Goal: Transaction & Acquisition: Purchase product/service

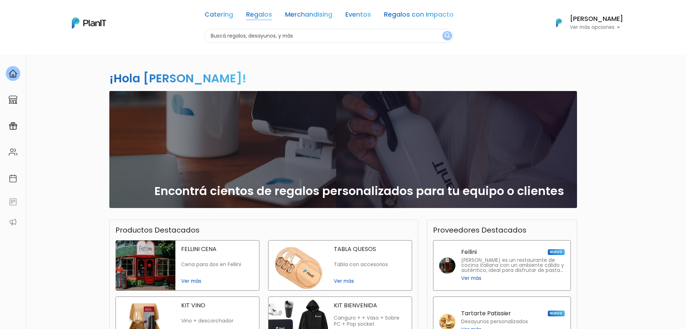
click at [271, 17] on link "Regalos" at bounding box center [259, 16] width 26 height 9
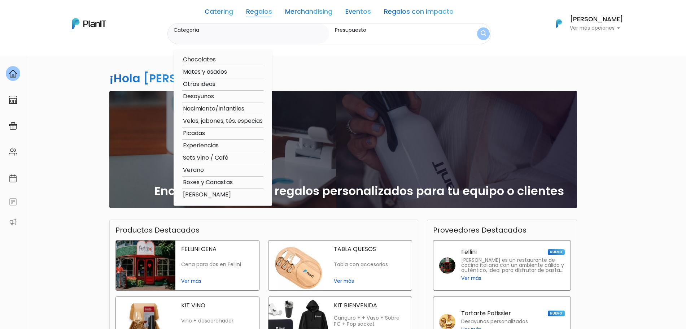
click at [209, 181] on option "Boxes y Canastas" at bounding box center [222, 182] width 81 height 9
type input "Boxes y Canastas"
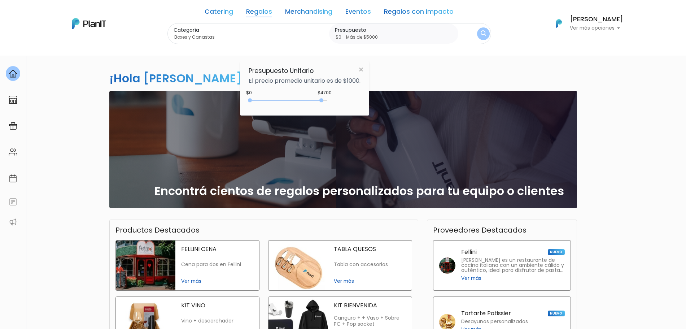
type input "$0 - Más de $5000"
drag, startPoint x: 268, startPoint y: 100, endPoint x: 355, endPoint y: 98, distance: 87.0
click at [355, 98] on div "$4700 $0 0 : 4700 0 4700 0,5000" at bounding box center [305, 102] width 112 height 14
click at [486, 36] on button "submit" at bounding box center [483, 33] width 13 height 13
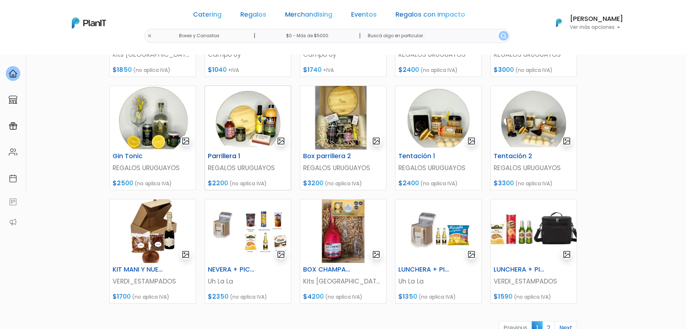
scroll to position [226, 0]
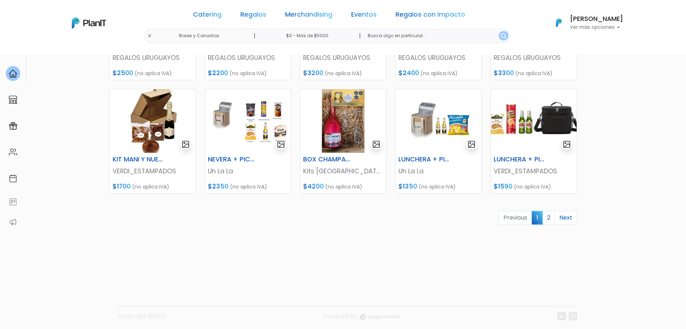
scroll to position [303, 0]
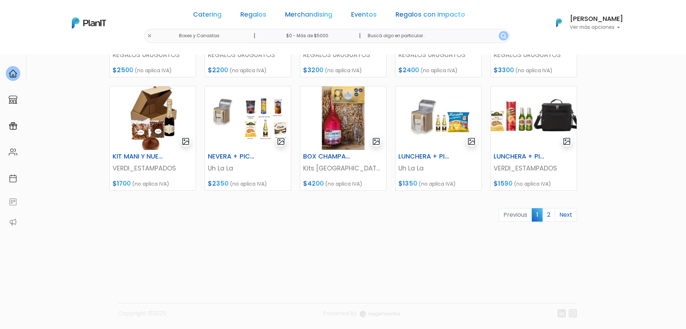
click at [614, 166] on section "17 resultados Regalos Boxes y Canastas Hay 17 opciones Canastas Box dulces Cons…" at bounding box center [343, 9] width 686 height 517
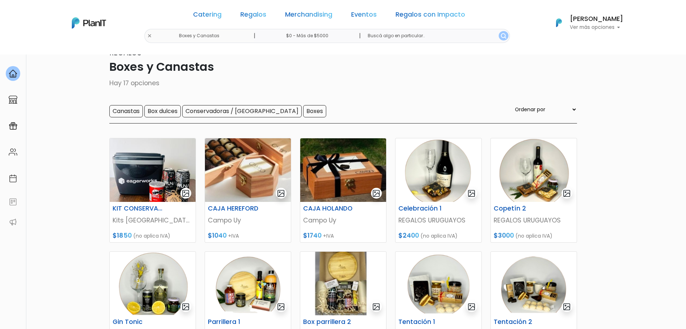
scroll to position [0, 0]
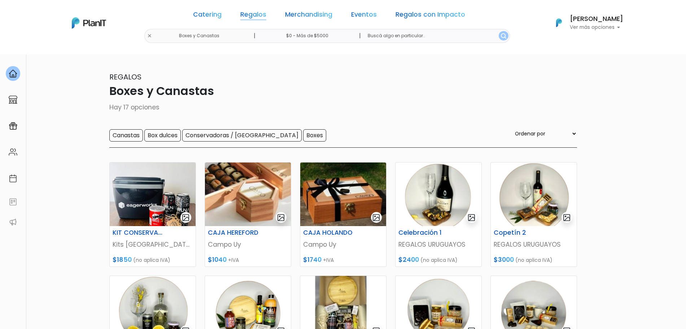
click at [261, 12] on link "Regalos" at bounding box center [253, 16] width 26 height 9
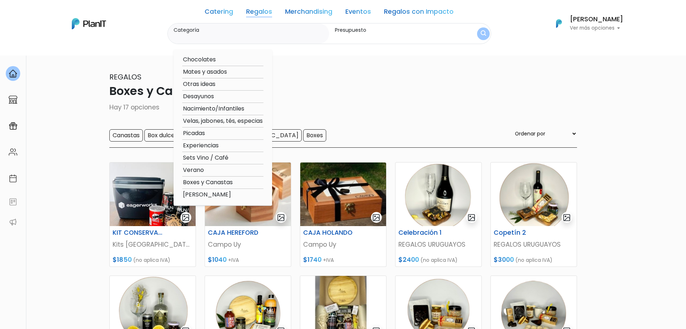
click at [204, 196] on option "[PERSON_NAME]" at bounding box center [222, 194] width 81 height 9
type input "[PERSON_NAME]"
type input "$0 - $1000"
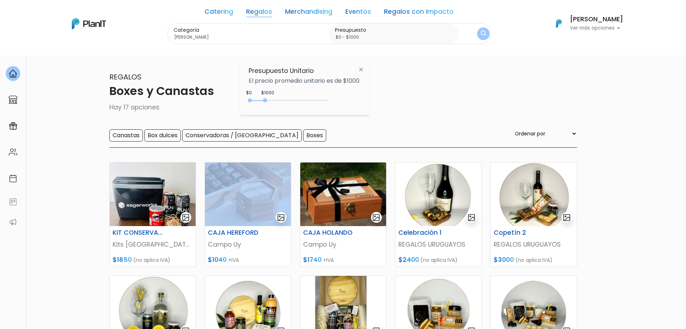
drag, startPoint x: 204, startPoint y: 196, endPoint x: 224, endPoint y: 124, distance: 74.9
click at [214, 174] on div "CAJA HEREFORD Campo Uy $1040 +IVA" at bounding box center [247, 214] width 95 height 105
click at [257, 13] on link "Regalos" at bounding box center [259, 13] width 26 height 9
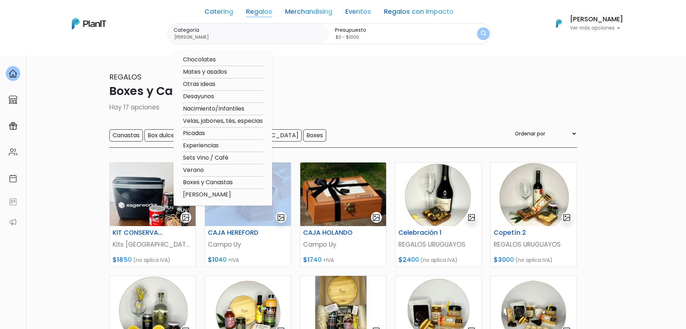
click at [393, 12] on link "Regalos con Impacto" at bounding box center [419, 13] width 70 height 9
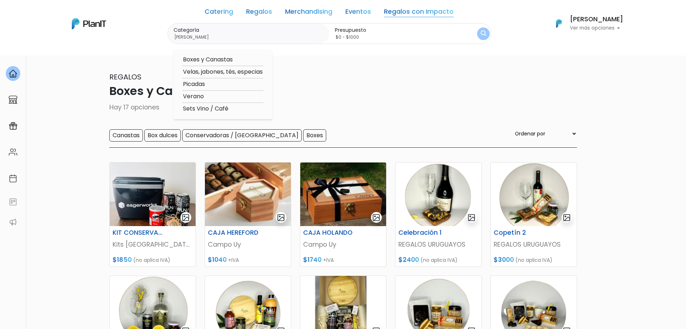
click at [205, 62] on option "Boxes y Canastas" at bounding box center [222, 59] width 81 height 9
type input "Boxes y Canastas"
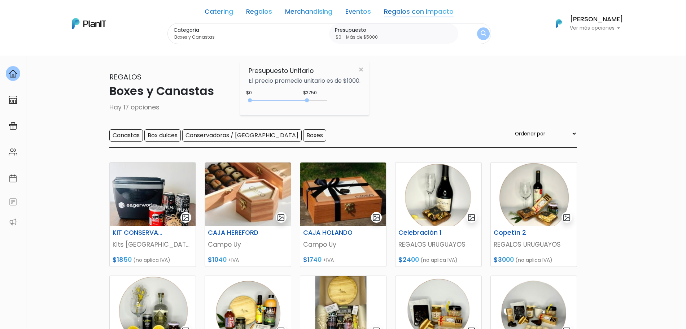
type input "$0 - Más de $5000"
drag, startPoint x: 270, startPoint y: 99, endPoint x: 366, endPoint y: 104, distance: 95.5
click at [364, 104] on div "Presupuesto Unitario El precio promedio unitario es de $1000. $3750 $0 0 : 3750…" at bounding box center [304, 88] width 129 height 54
click at [484, 32] on img "submit" at bounding box center [483, 33] width 5 height 7
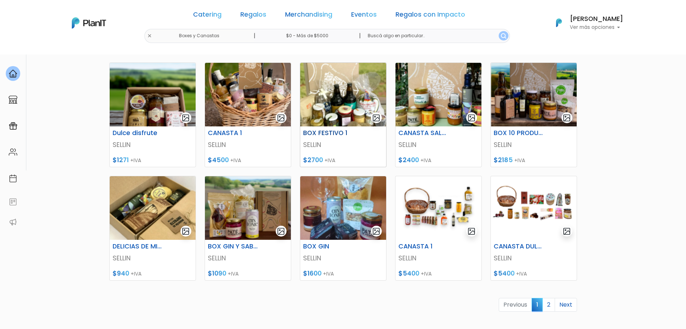
scroll to position [271, 0]
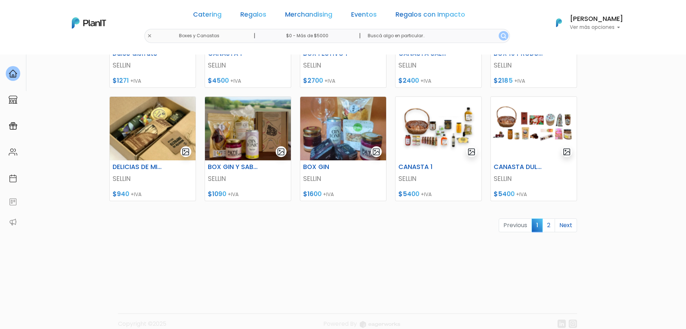
scroll to position [303, 0]
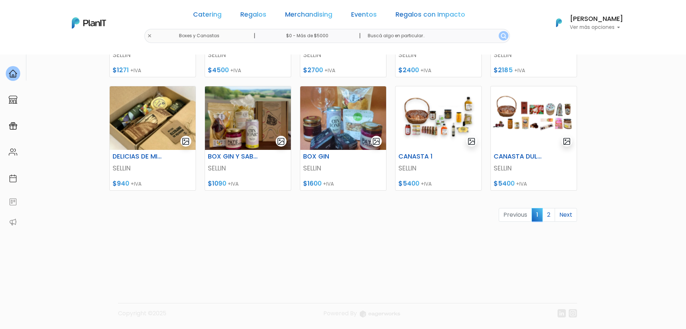
click at [546, 212] on link "2" at bounding box center [549, 215] width 13 height 14
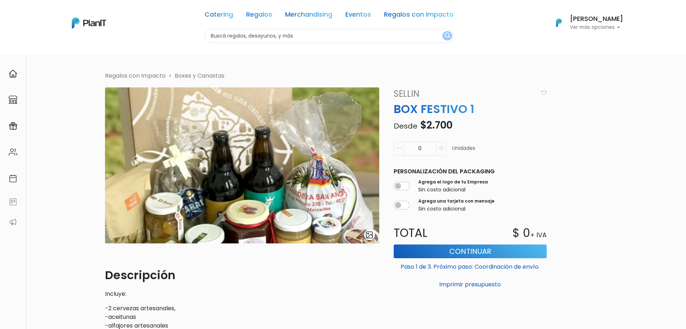
scroll to position [45, 0]
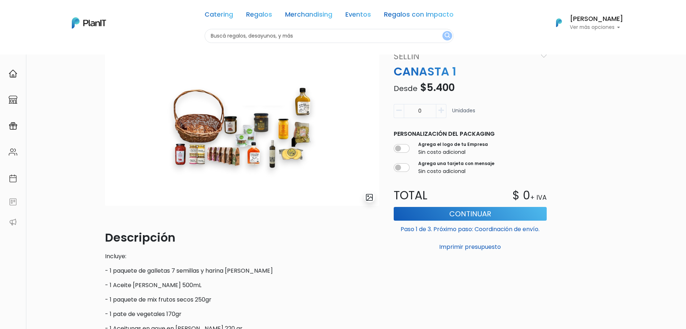
scroll to position [45, 0]
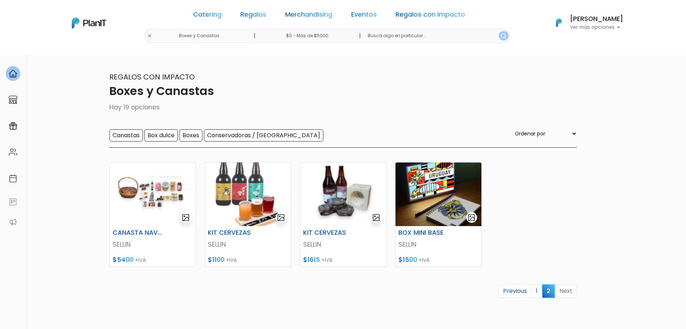
drag, startPoint x: 329, startPoint y: 200, endPoint x: 300, endPoint y: 80, distance: 123.2
click at [300, 80] on p "Regalos con Impacto" at bounding box center [343, 76] width 468 height 11
click at [255, 20] on div "Catering Regalos Merchandising Eventos Regalos con Impacto" at bounding box center [329, 16] width 278 height 26
click at [256, 15] on link "Regalos" at bounding box center [253, 16] width 26 height 9
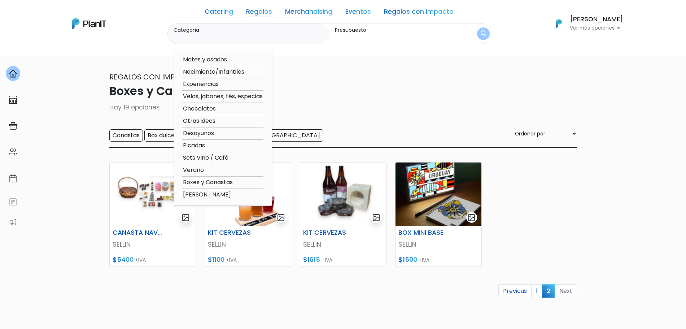
click at [212, 182] on option "Boxes y Canastas" at bounding box center [222, 182] width 81 height 9
type input "Boxes y Canastas"
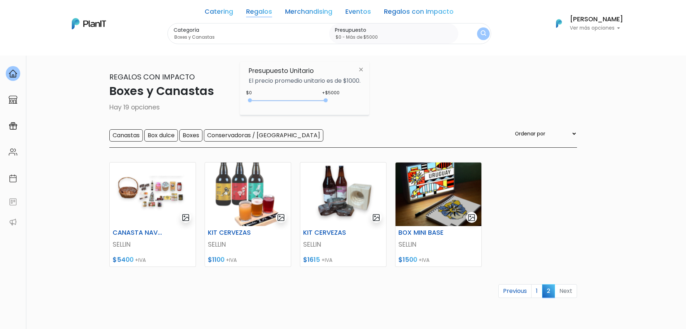
type input "$0 - Más de $5000"
drag, startPoint x: 265, startPoint y: 101, endPoint x: 379, endPoint y: 101, distance: 113.7
click at [379, 101] on body "Catering Regalos Merchandising Eventos Regalos con Impacto Boxes y Canastas | $…" at bounding box center [343, 164] width 686 height 329
click at [482, 37] on img "submit" at bounding box center [483, 33] width 5 height 7
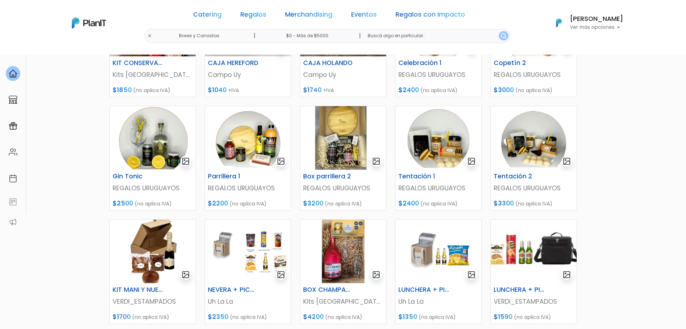
scroll to position [226, 0]
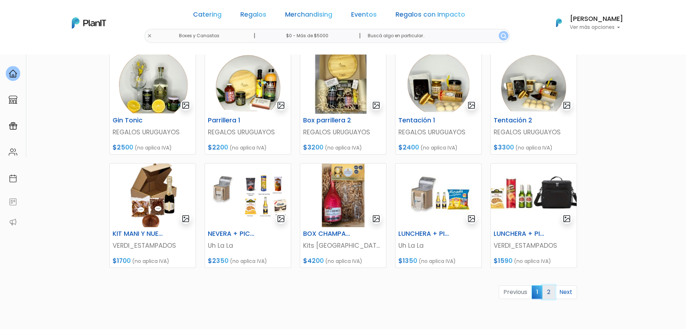
click at [544, 295] on link "2" at bounding box center [549, 292] width 13 height 14
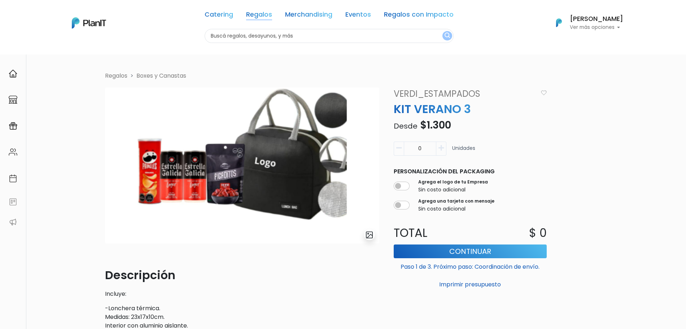
click at [271, 15] on link "Regalos" at bounding box center [259, 16] width 26 height 9
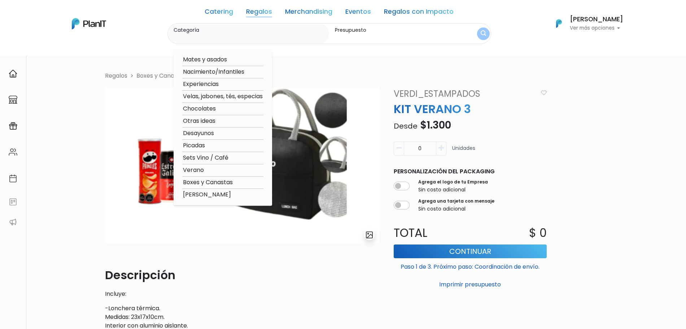
click at [209, 183] on option "Boxes y Canastas" at bounding box center [222, 182] width 81 height 9
type input "Boxes y Canastas"
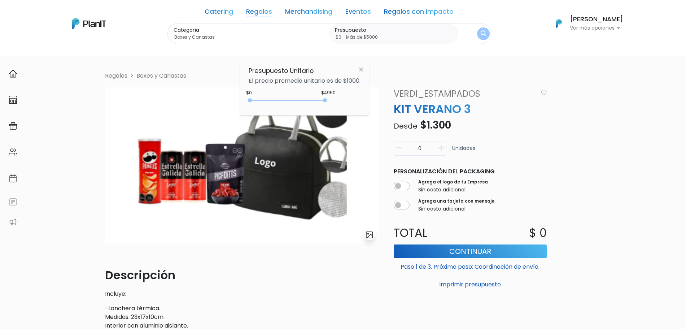
type input "$0 - Más de $5000"
drag, startPoint x: 265, startPoint y: 100, endPoint x: 379, endPoint y: 91, distance: 114.8
click at [361, 101] on div "$4950 $0 0 : 4950 0 4950 0,5000" at bounding box center [305, 102] width 112 height 14
click at [472, 38] on div "Categoría Boxes y Canastas Mates y asados Nacimiento/Infantiles Experiencias Ve…" at bounding box center [330, 33] width 324 height 21
click at [484, 34] on img "submit" at bounding box center [484, 33] width 6 height 7
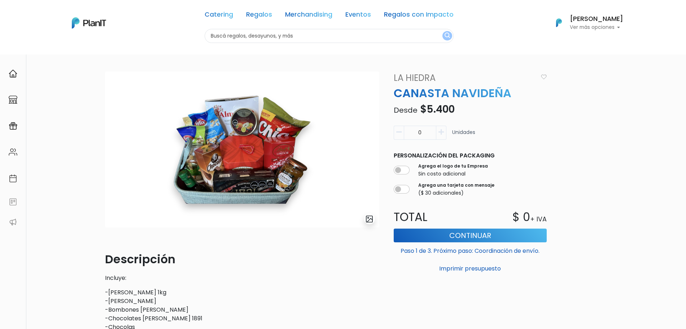
drag, startPoint x: 229, startPoint y: 171, endPoint x: 581, endPoint y: 143, distance: 353.1
click at [581, 143] on div "slide 1 of 1 Descripción Incluye: -[PERSON_NAME] 1kg -[PERSON_NAME] -Bombones […" at bounding box center [343, 296] width 485 height 451
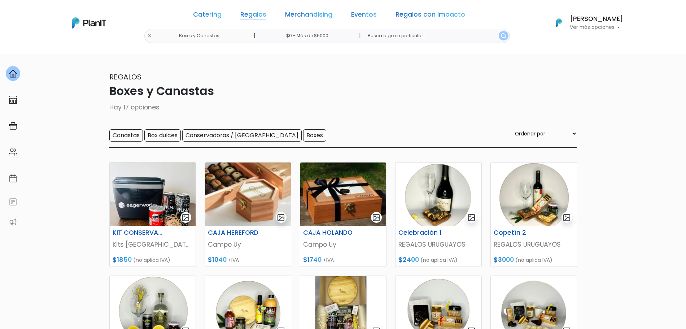
click at [261, 14] on link "Regalos" at bounding box center [253, 16] width 26 height 9
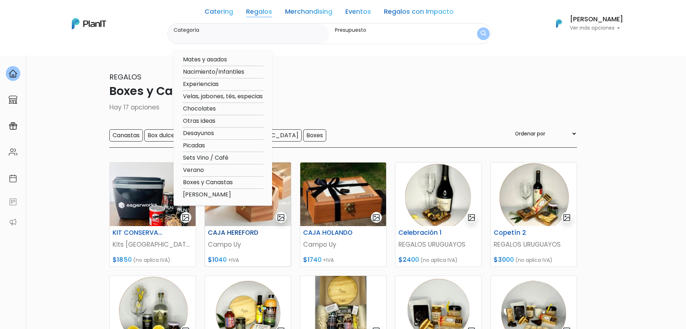
click at [214, 192] on option "[PERSON_NAME]" at bounding box center [222, 194] width 81 height 9
type input "[PERSON_NAME]"
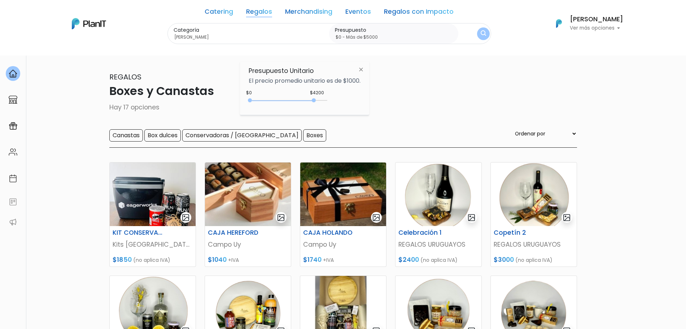
drag, startPoint x: 265, startPoint y: 100, endPoint x: 384, endPoint y: 94, distance: 119.3
click at [379, 96] on body "Catering Regalos Merchandising Eventos Regalos con Impacto Boxes y Canastas | $…" at bounding box center [343, 164] width 686 height 329
type input "$0 - Más de $5000"
click at [478, 32] on button "submit" at bounding box center [483, 33] width 13 height 13
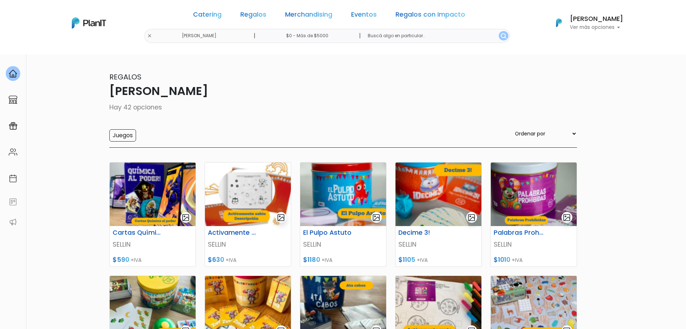
click at [274, 14] on div "Catering Regalos Merchandising Eventos Regalos con Impacto" at bounding box center [329, 16] width 278 height 26
click at [266, 13] on link "Regalos" at bounding box center [253, 16] width 26 height 9
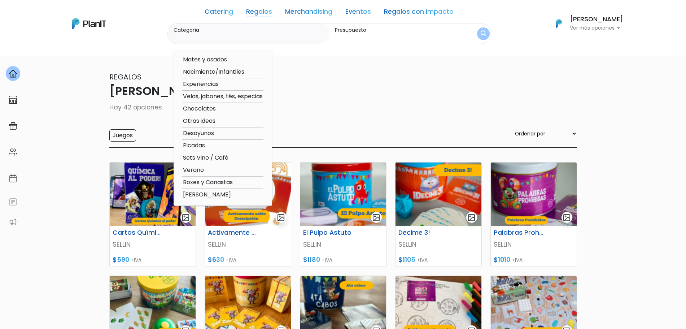
click at [208, 183] on option "Boxes y Canastas" at bounding box center [222, 182] width 81 height 9
type input "Boxes y Canastas"
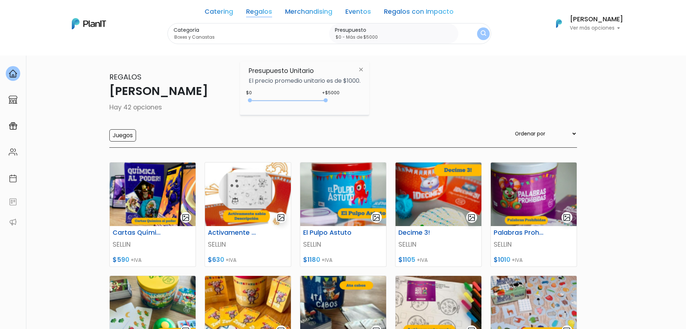
type input "$0 - Más de $5000"
drag, startPoint x: 266, startPoint y: 100, endPoint x: 379, endPoint y: 91, distance: 113.3
click at [376, 92] on body "Catering Regalos Merchandising Eventos Regalos con Impacto Niñez - SELLIN | $0 …" at bounding box center [343, 164] width 686 height 329
click at [479, 32] on button "submit" at bounding box center [483, 33] width 13 height 13
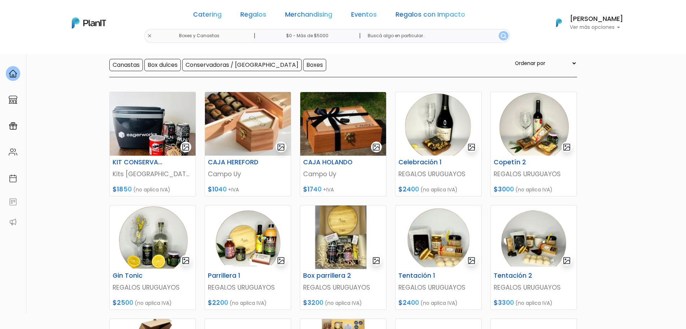
scroll to position [45, 0]
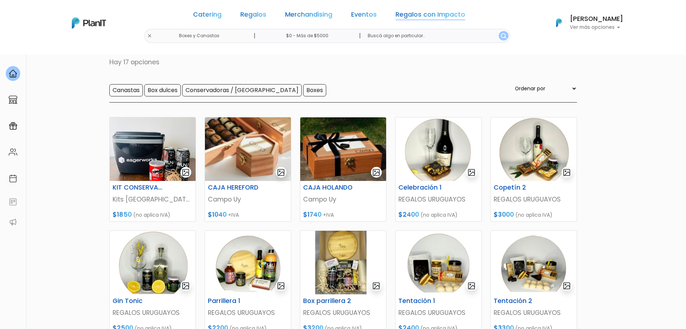
click at [437, 12] on link "Regalos con Impacto" at bounding box center [431, 16] width 70 height 9
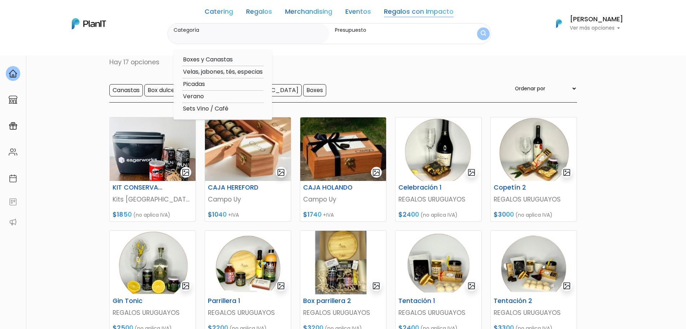
click at [225, 61] on option "Boxes y Canastas" at bounding box center [222, 59] width 81 height 9
type input "Boxes y Canastas"
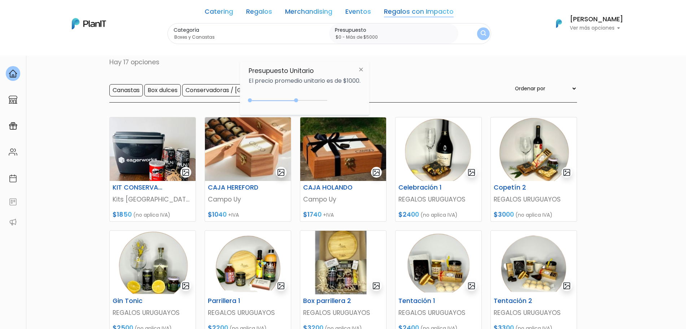
drag, startPoint x: 266, startPoint y: 100, endPoint x: 410, endPoint y: 53, distance: 151.4
click at [348, 99] on div "$3050 $0 0 : 3050 0 3050 0,5000" at bounding box center [305, 102] width 112 height 14
type input "$0 - Más de $5000"
click at [481, 29] on button "submit" at bounding box center [483, 33] width 19 height 19
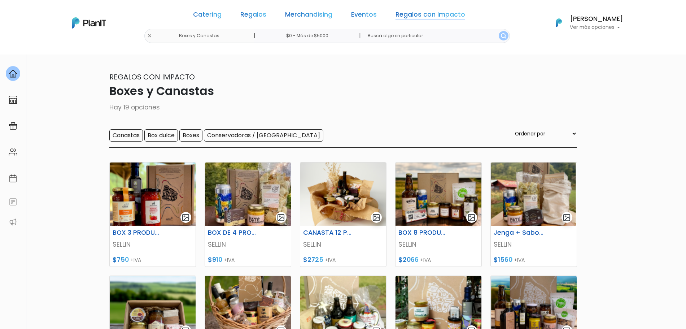
click at [435, 15] on link "Regalos con Impacto" at bounding box center [431, 16] width 70 height 9
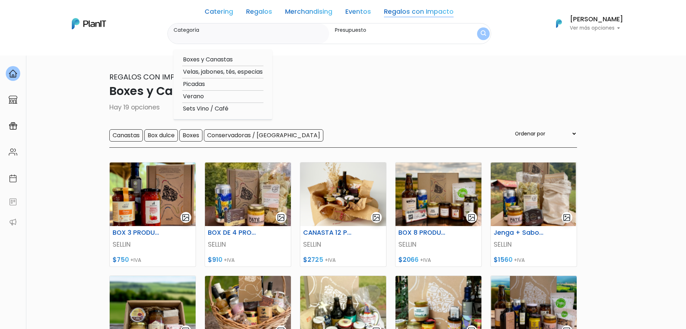
click at [210, 82] on option "Picadas" at bounding box center [222, 84] width 81 height 9
type input "Picadas"
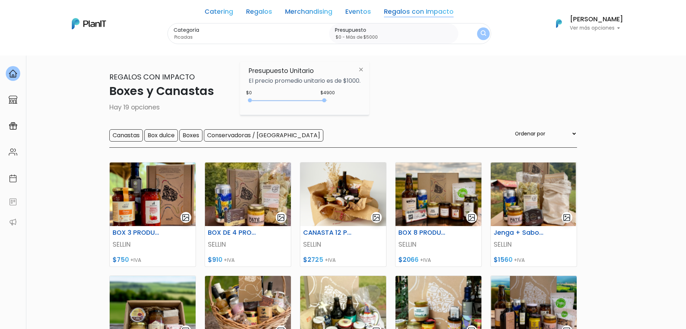
drag, startPoint x: 264, startPoint y: 100, endPoint x: 470, endPoint y: 51, distance: 211.4
click at [427, 89] on body "Catering Regalos Merchandising Eventos Regalos con Impacto Boxes y Canastas | $…" at bounding box center [343, 164] width 686 height 329
type input "$0 - Más de $5000"
click at [486, 32] on img "submit" at bounding box center [483, 33] width 5 height 7
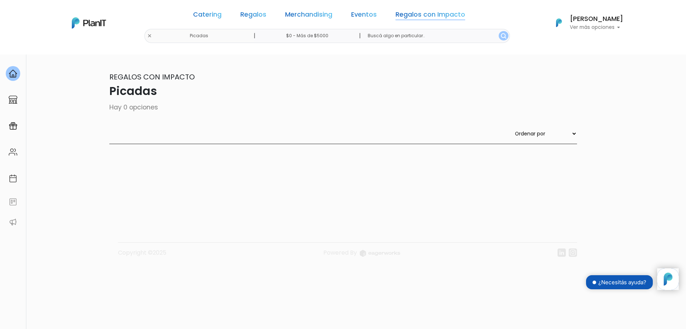
click at [434, 13] on link "Regalos con Impacto" at bounding box center [431, 16] width 70 height 9
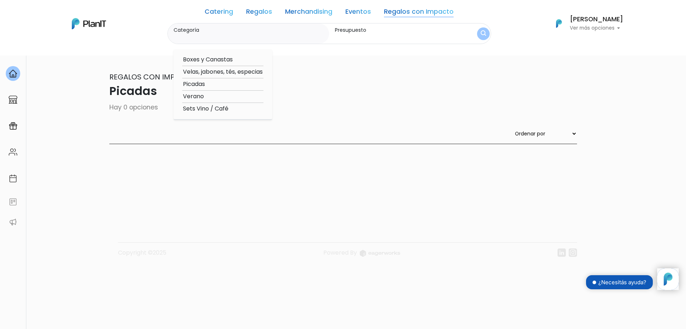
click at [223, 64] on option "Boxes y Canastas" at bounding box center [222, 59] width 81 height 9
type input "Boxes y Canastas"
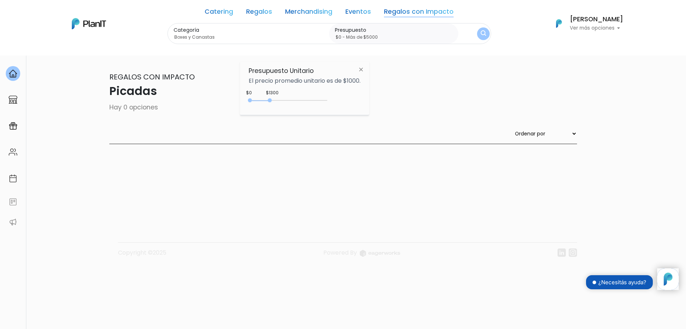
drag, startPoint x: 268, startPoint y: 100, endPoint x: 408, endPoint y: 99, distance: 139.7
click at [382, 106] on body "Catering Regalos Merchandising Eventos Regalos con Impacto Picadas | $0 - Más d…" at bounding box center [343, 164] width 686 height 329
type input "$0 - Más de $5000"
click at [481, 30] on img "submit" at bounding box center [483, 33] width 5 height 7
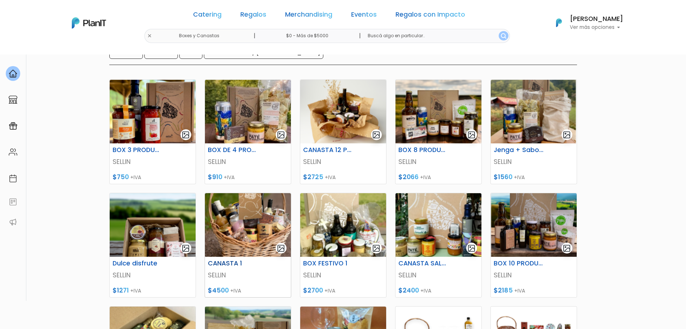
scroll to position [90, 0]
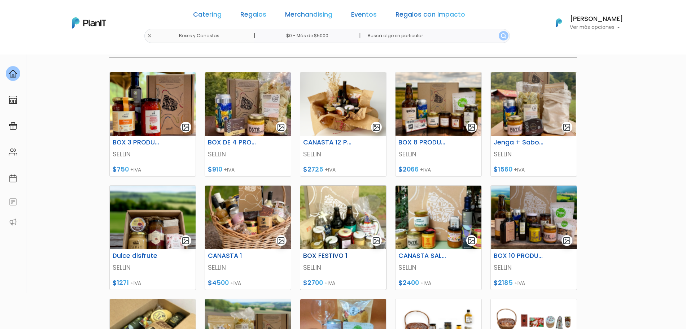
click at [346, 204] on img at bounding box center [343, 218] width 86 height 64
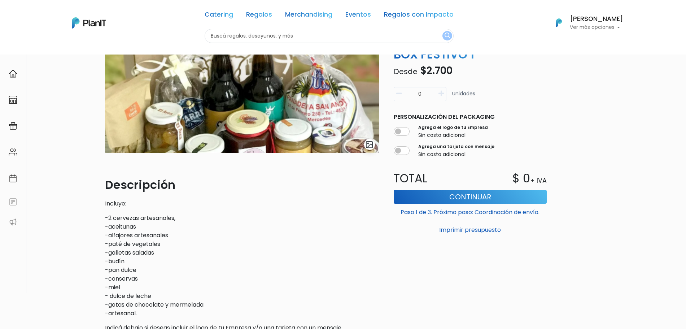
drag, startPoint x: 274, startPoint y: 127, endPoint x: 247, endPoint y: 96, distance: 40.7
click at [247, 96] on img at bounding box center [242, 75] width 274 height 156
click at [373, 146] on img "submit" at bounding box center [369, 144] width 8 height 8
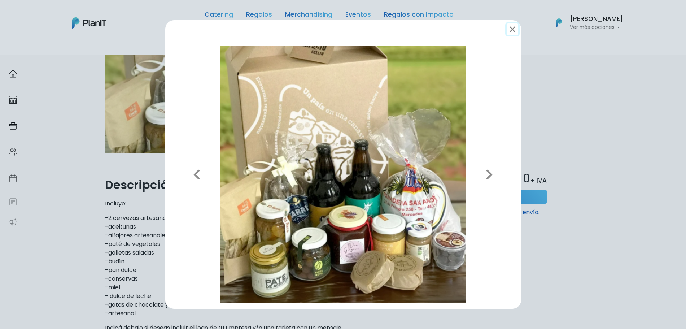
click at [513, 28] on button "submit" at bounding box center [513, 29] width 12 height 12
